Goal: Task Accomplishment & Management: Use online tool/utility

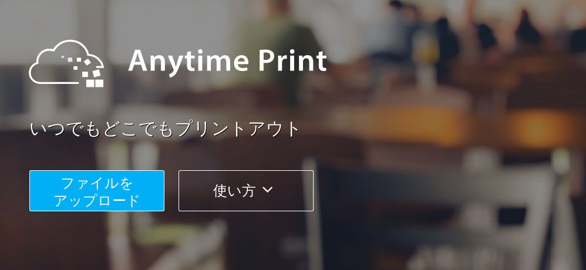
scroll to position [117, 0]
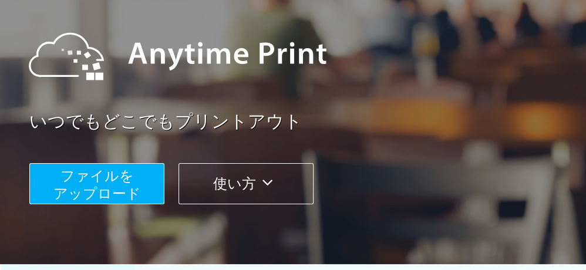
click at [88, 182] on span "ファイルを ​​アップロード" at bounding box center [97, 184] width 88 height 33
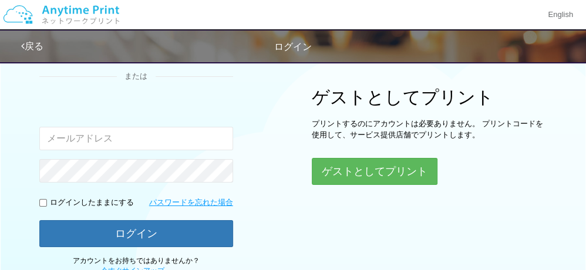
click at [49, 136] on input "email" at bounding box center [136, 138] width 194 height 23
type input "[EMAIL_ADDRESS][DOMAIN_NAME]"
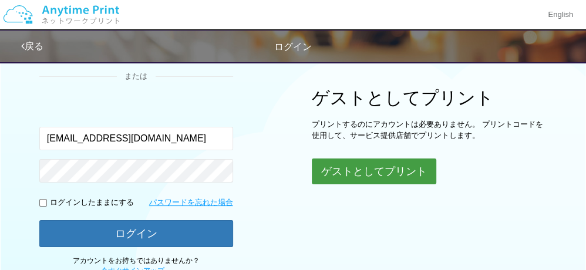
click at [371, 171] on button "ゲストとしてプリント" at bounding box center [374, 172] width 125 height 26
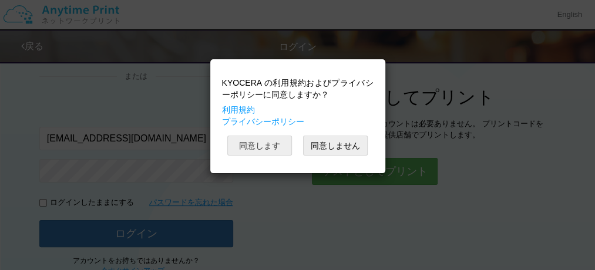
click at [248, 141] on button "同意します" at bounding box center [259, 146] width 65 height 20
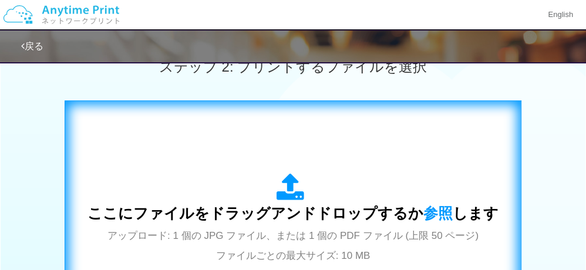
scroll to position [352, 0]
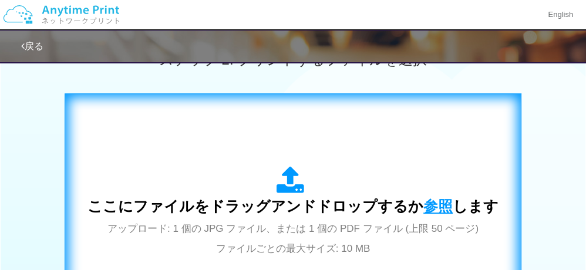
click at [435, 206] on span "参照" at bounding box center [438, 206] width 29 height 16
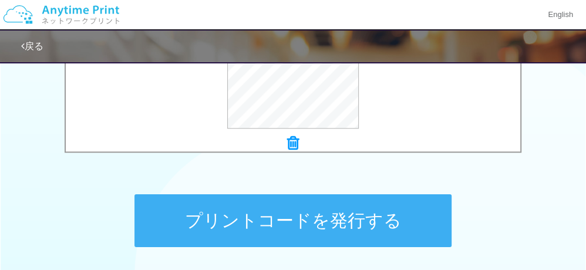
scroll to position [529, 0]
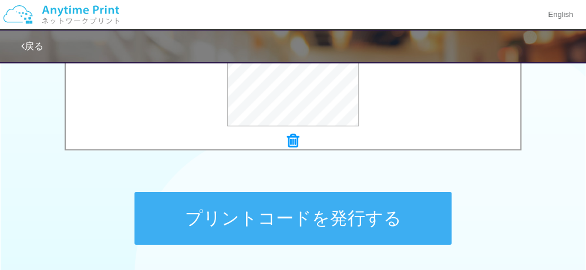
click at [278, 225] on button "プリントコードを発行する" at bounding box center [293, 218] width 317 height 53
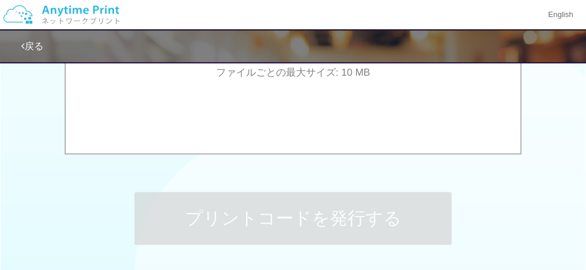
scroll to position [0, 0]
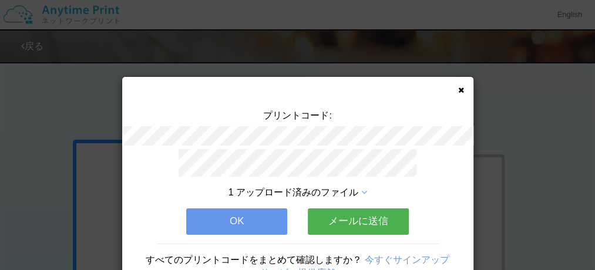
click at [240, 214] on button "OK" at bounding box center [236, 222] width 101 height 26
